Goal: Complete application form

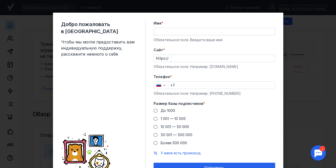
click at [201, 30] on input "Имя *" at bounding box center [214, 31] width 121 height 7
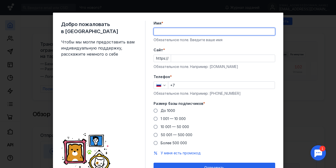
type input "[PERSON_NAME]"
click at [214, 58] on input "Cайт *" at bounding box center [223, 58] width 104 height 7
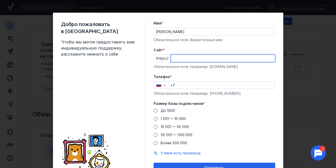
paste input "[DOMAIN_NAME][URL]"
type input "[DOMAIN_NAME][URL]"
click at [154, 111] on span at bounding box center [156, 111] width 4 height 4
click at [0, 0] on input "До 1000" at bounding box center [0, 0] width 0 height 0
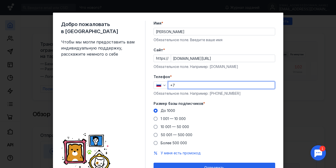
click at [181, 85] on input "+7" at bounding box center [221, 85] width 106 height 7
click at [295, 115] on div "Добро пожаловать в Sendsay Чтобы мы могли предоставить вам индивидуальную подде…" at bounding box center [168, 84] width 336 height 168
